Goal: Task Accomplishment & Management: Use online tool/utility

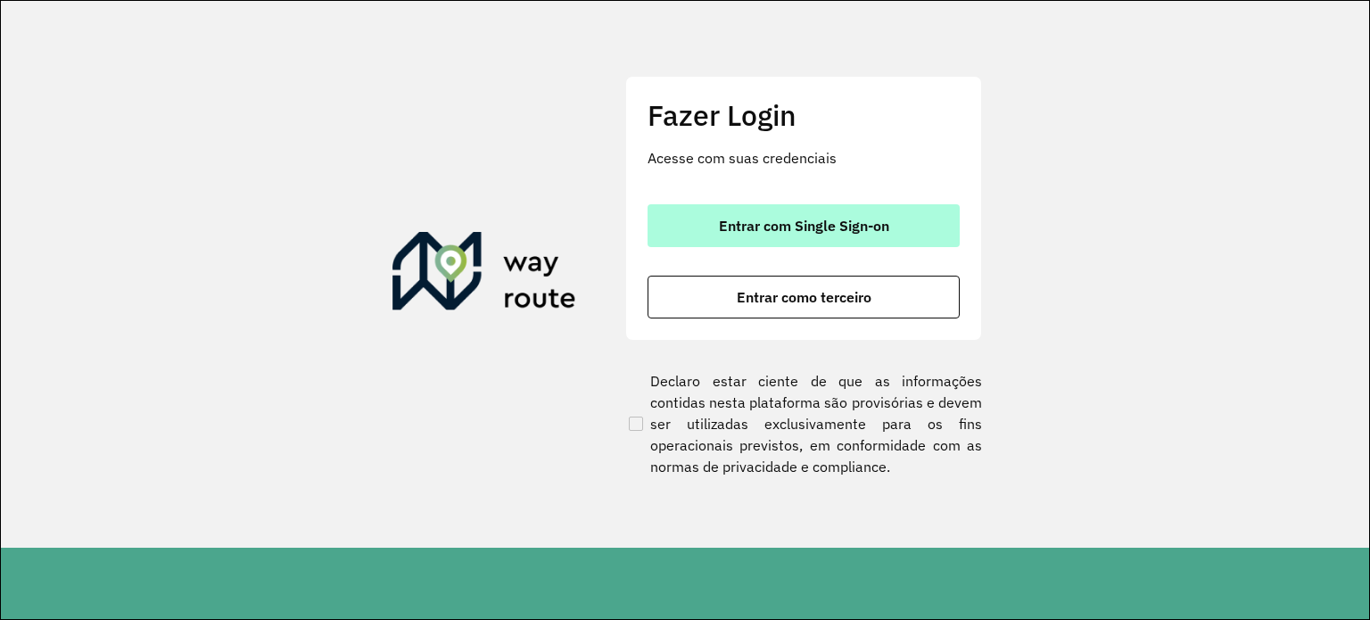
click at [871, 217] on font "Entrar com Single Sign-on" at bounding box center [804, 226] width 170 height 18
